Goal: Check status

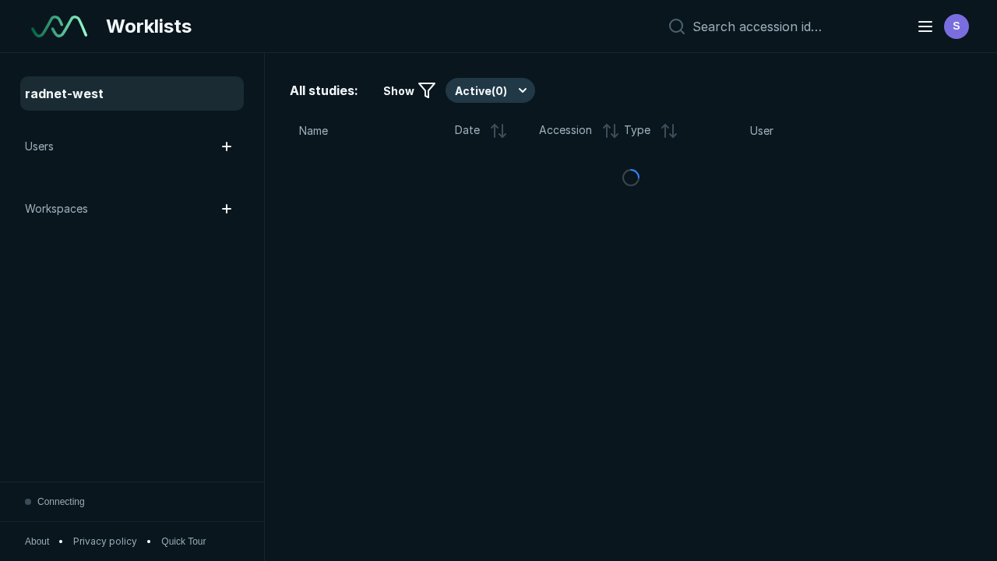
scroll to position [4256, 6491]
